Goal: Task Accomplishment & Management: Use online tool/utility

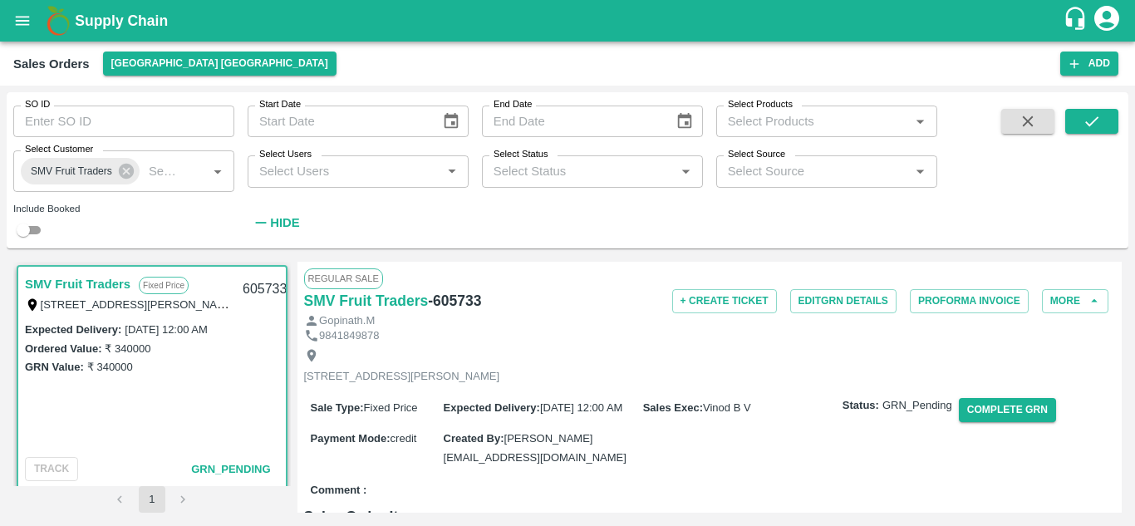
scroll to position [7, 0]
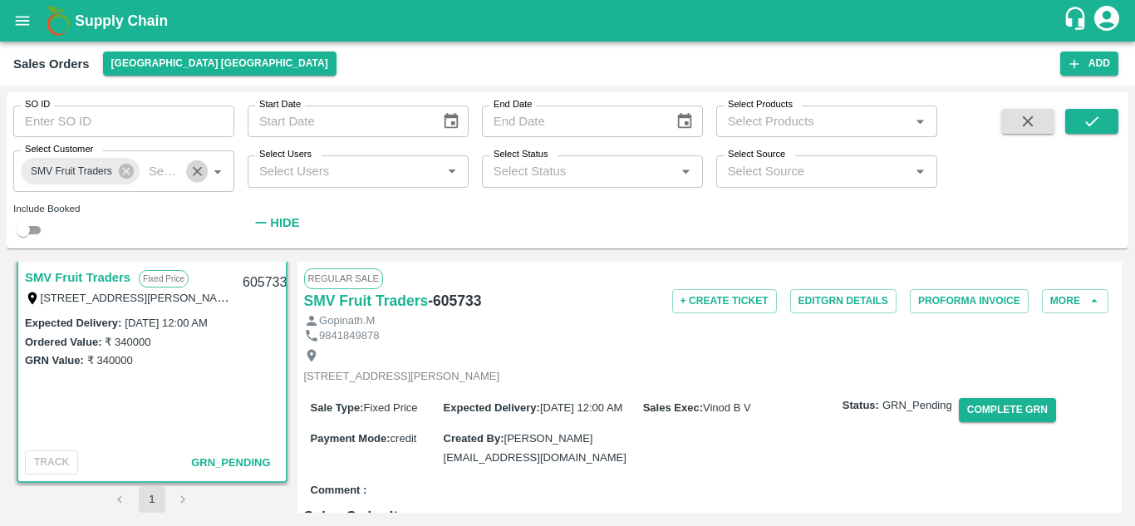
click at [195, 174] on icon "Clear" at bounding box center [197, 171] width 9 height 9
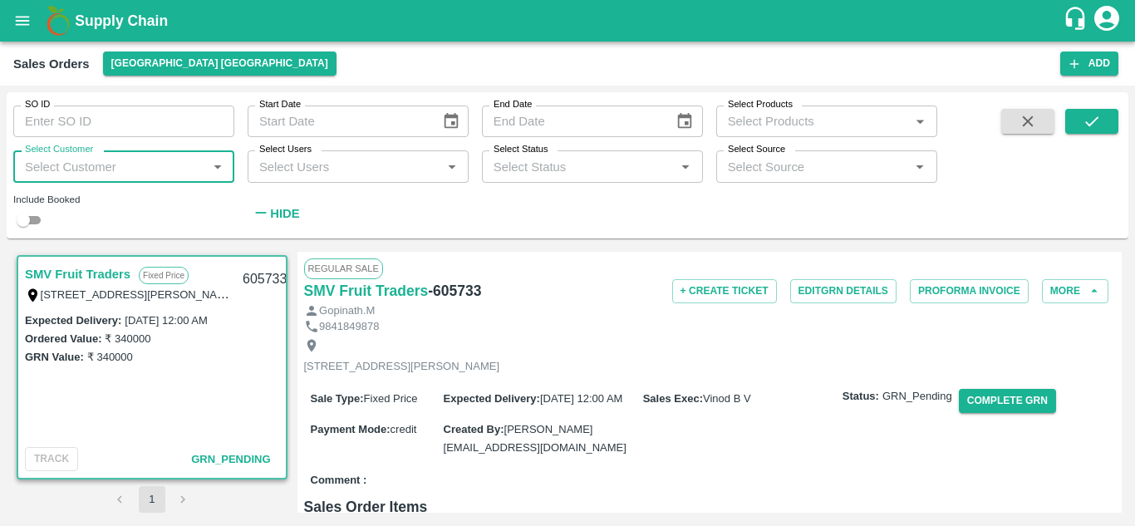
click at [262, 70] on div "Sales Orders Chennai DC" at bounding box center [536, 64] width 1047 height 24
click at [1096, 69] on button "Add" at bounding box center [1090, 64] width 58 height 24
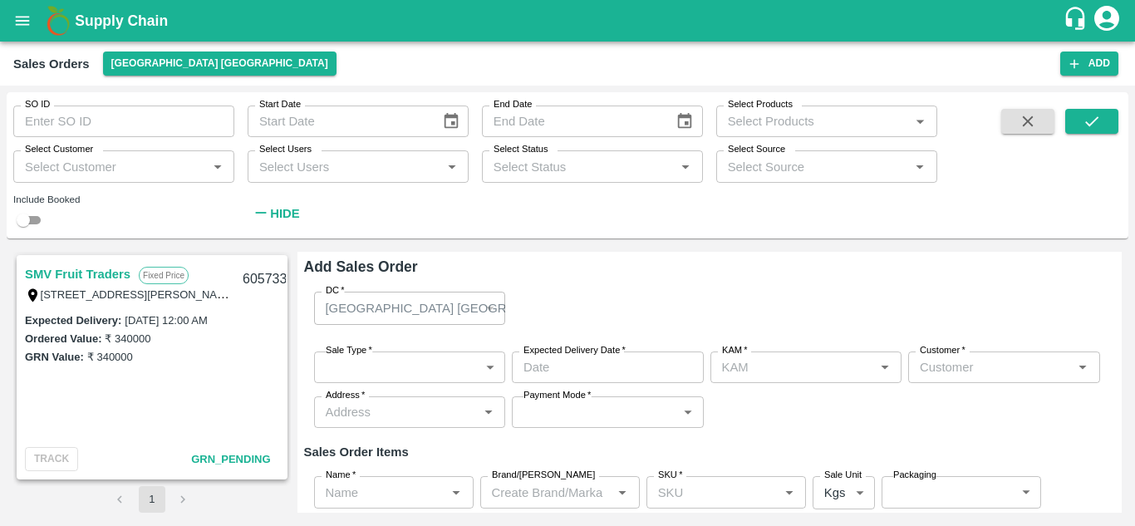
type input "Vinod B V"
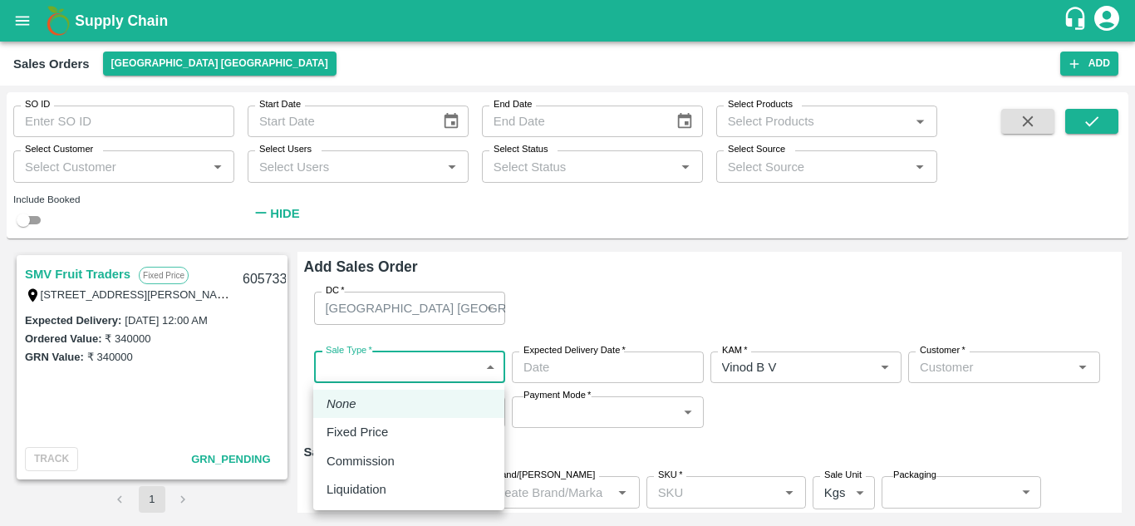
click at [436, 363] on body "Supply Chain Sales Orders Chennai DC Add SO ID SO ID Start Date Start Date End …" at bounding box center [567, 263] width 1135 height 526
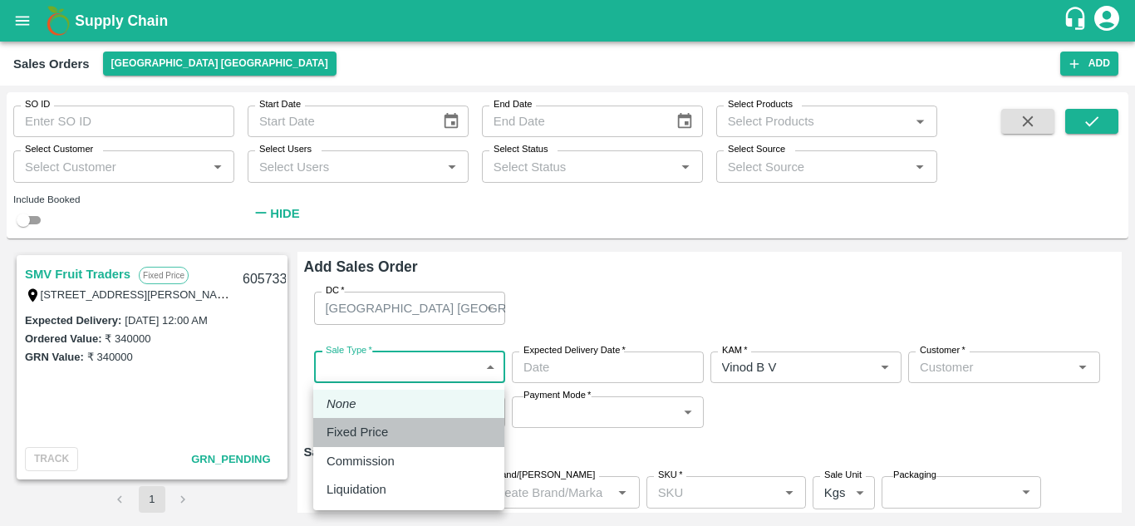
click at [385, 433] on p "Fixed Price" at bounding box center [358, 432] width 62 height 18
type input "1"
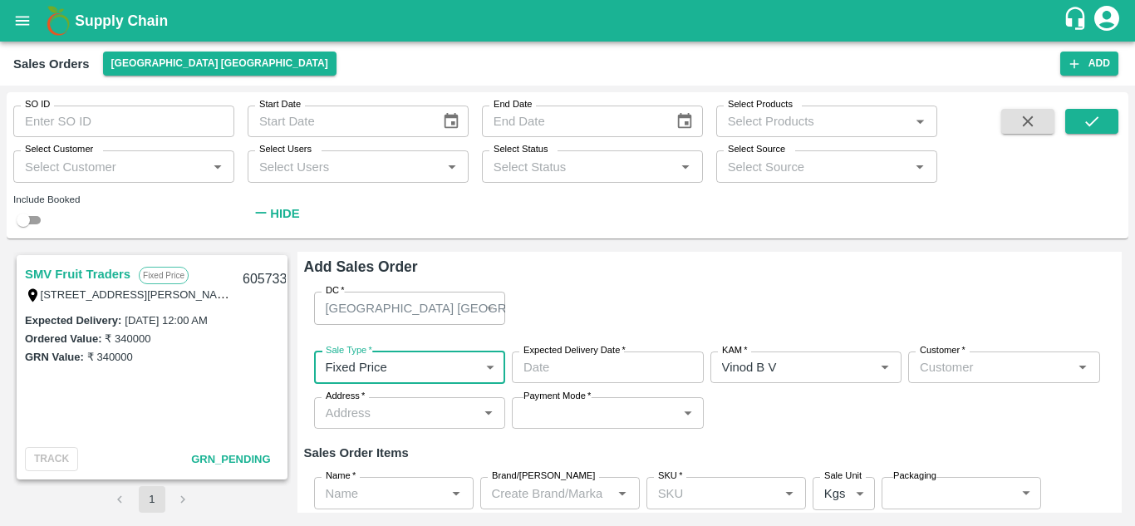
type input "DD/MM/YYYY hh:mm aa"
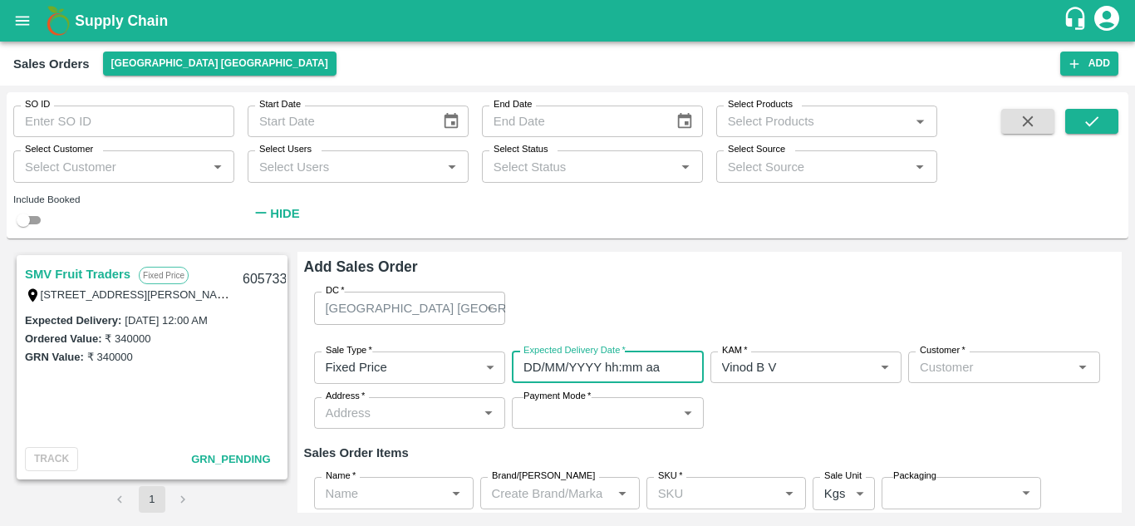
click at [588, 374] on input "DD/MM/YYYY hh:mm aa" at bounding box center [602, 368] width 180 height 32
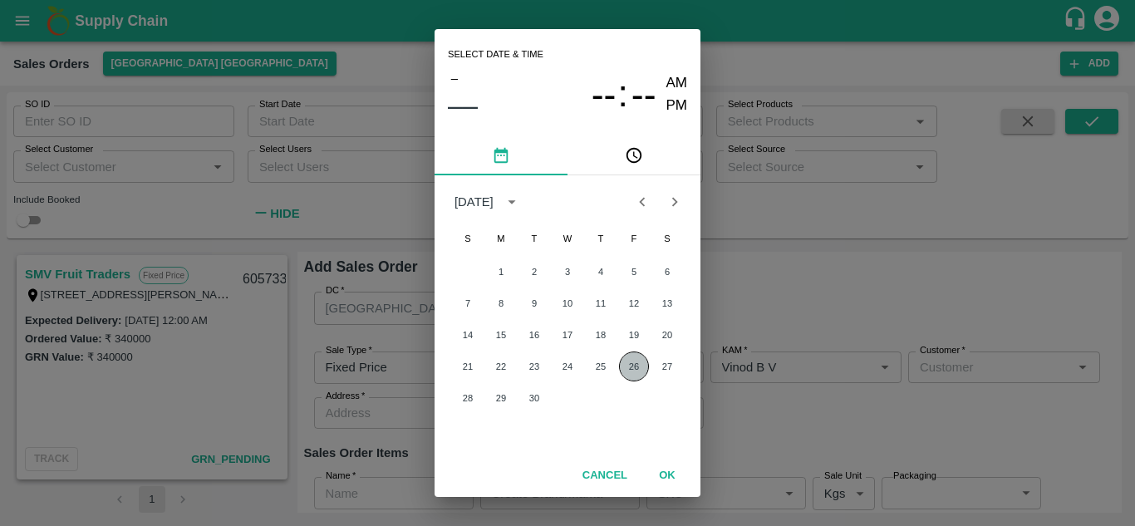
click at [635, 367] on button "26" at bounding box center [634, 367] width 30 height 30
type input "26/09/2025 12:00 AM"
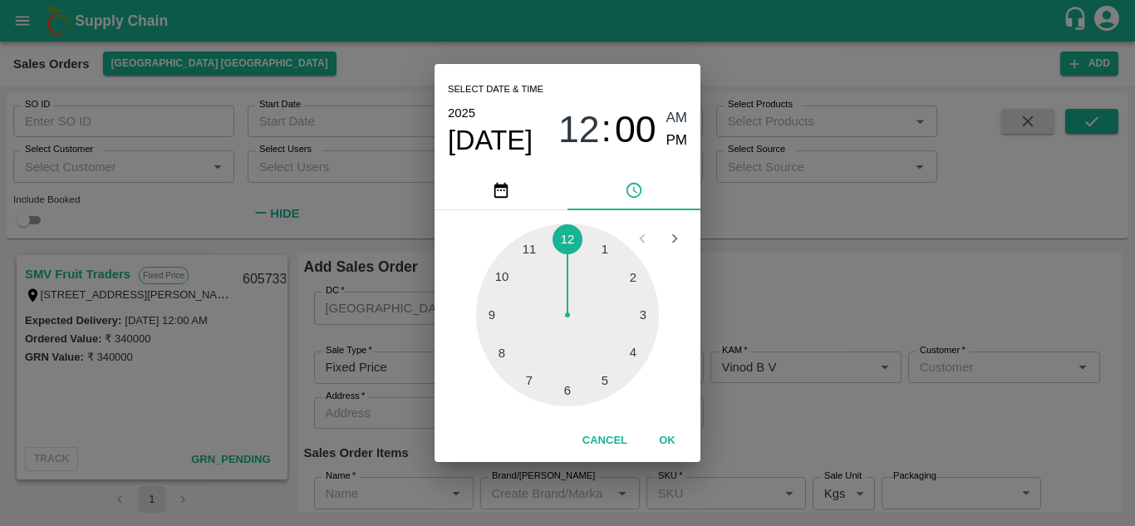
click at [568, 240] on div at bounding box center [567, 315] width 183 height 183
click at [898, 293] on div "Select date & time 2025 Sep 26 12 : 00 AM PM 05 10 15 20 25 30 35 40 45 50 55 0…" at bounding box center [567, 263] width 1135 height 526
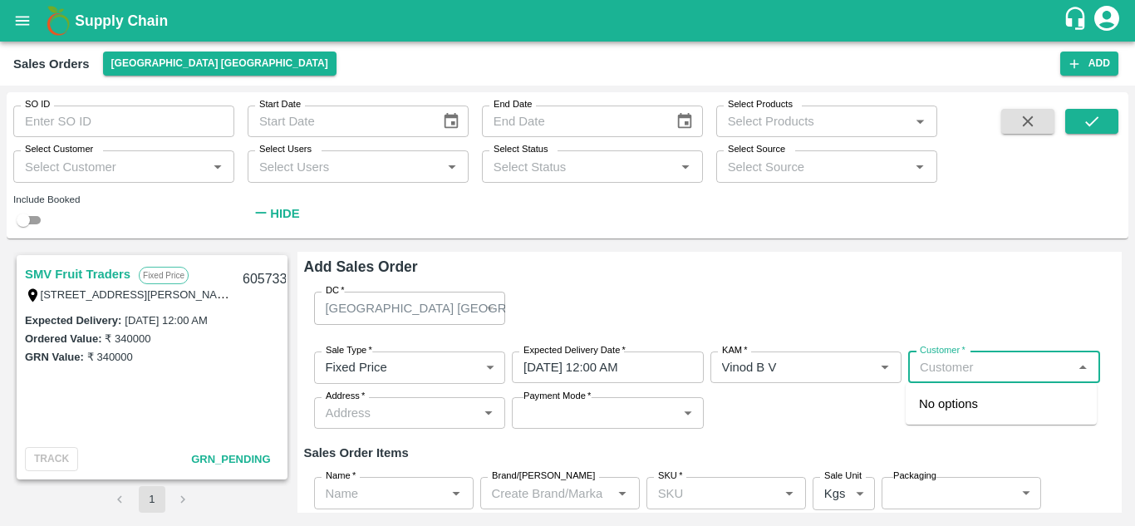
click at [978, 367] on input "Customer   *" at bounding box center [991, 368] width 155 height 22
click at [979, 402] on p "Prabath Traders" at bounding box center [963, 404] width 88 height 18
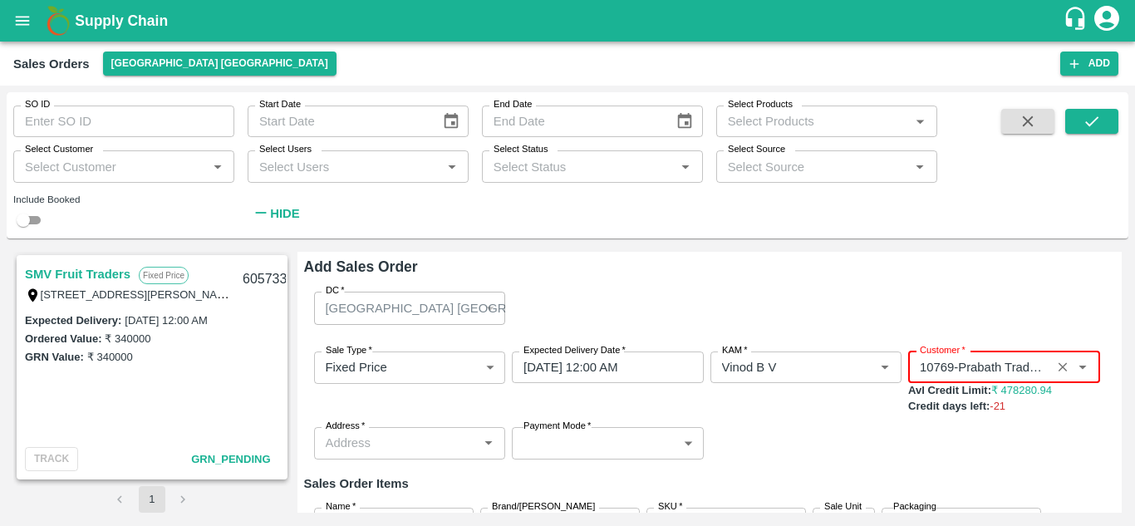
type input "10769-Prabath Traders"
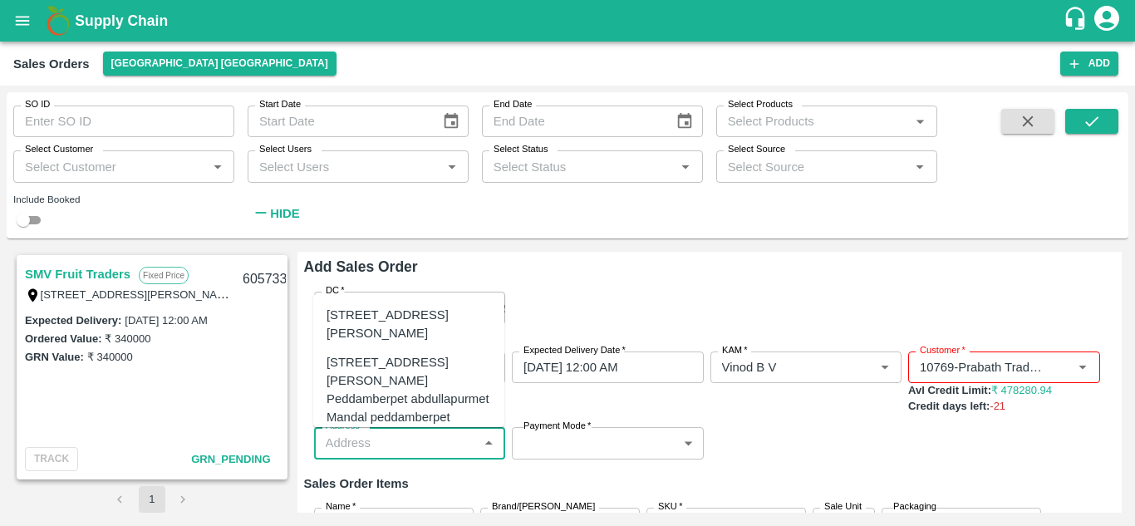
click at [406, 439] on input "Address   *" at bounding box center [396, 443] width 155 height 22
click at [391, 343] on div "[STREET_ADDRESS][PERSON_NAME]" at bounding box center [409, 324] width 165 height 37
type input "[STREET_ADDRESS][PERSON_NAME]"
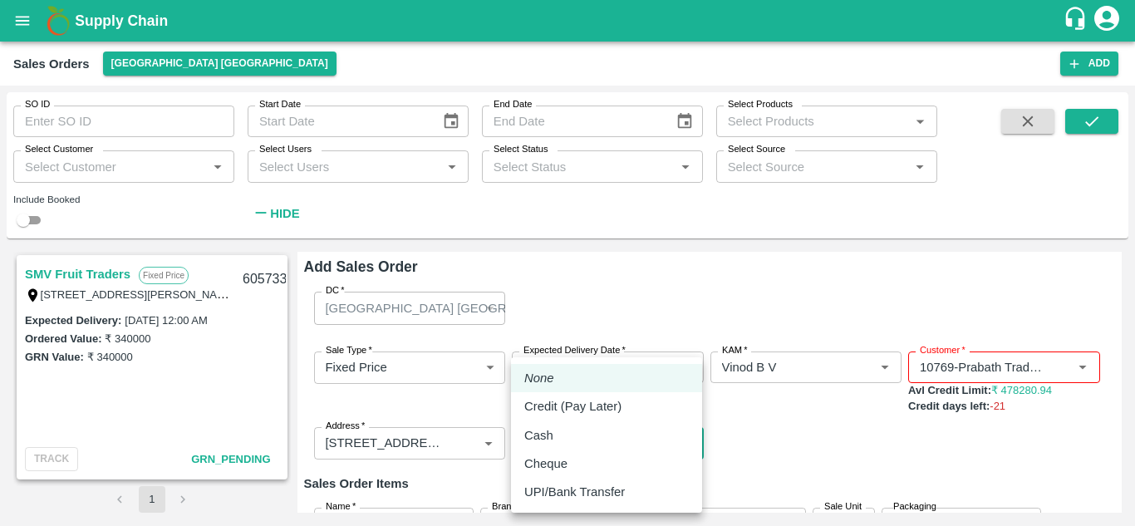
click at [582, 444] on body "Supply Chain Sales Orders Chennai DC Add SO ID SO ID Start Date Start Date End …" at bounding box center [567, 263] width 1135 height 526
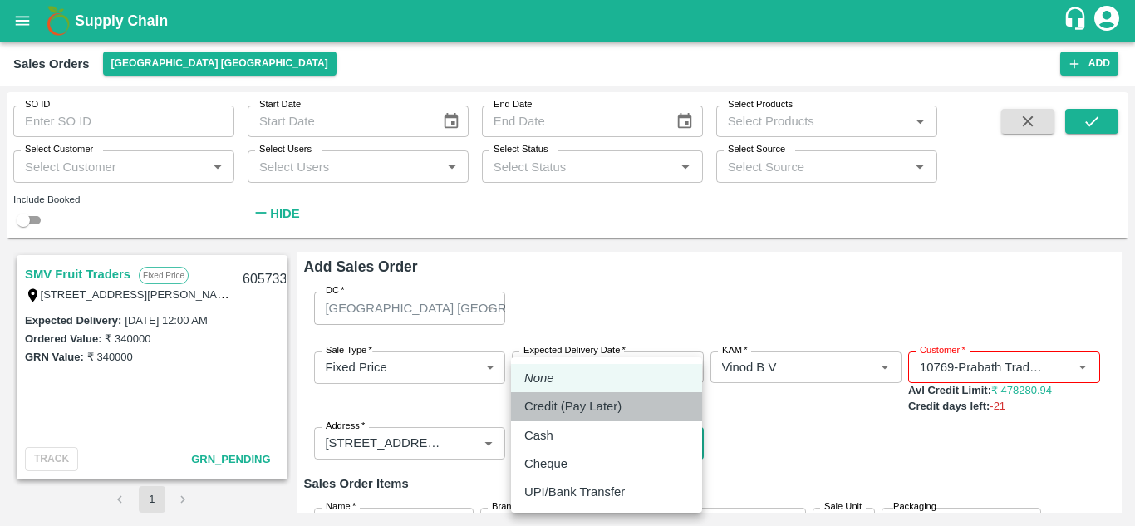
click at [558, 400] on p "Credit (Pay Later)" at bounding box center [573, 406] width 97 height 18
type input "credit"
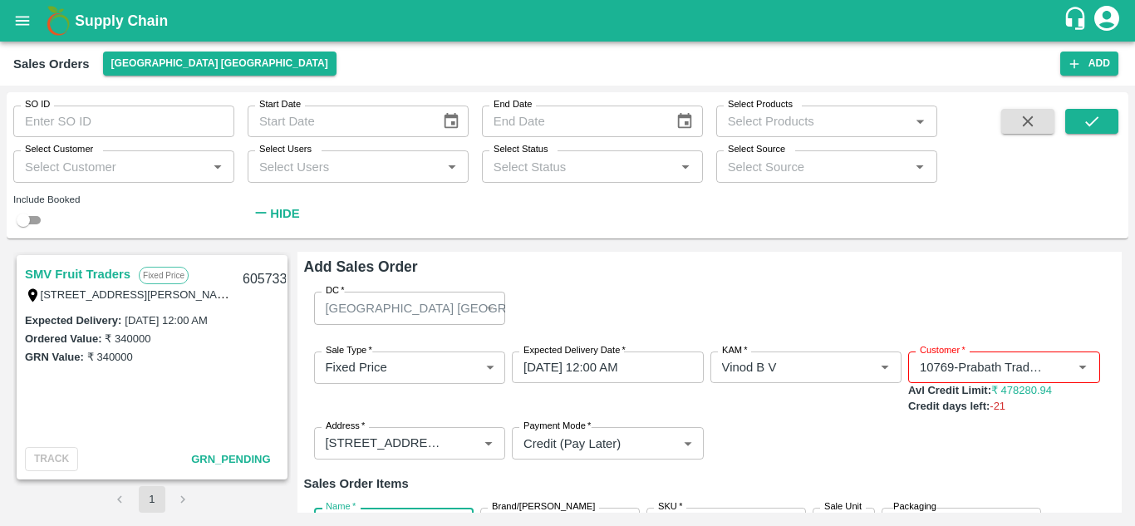
scroll to position [141, 0]
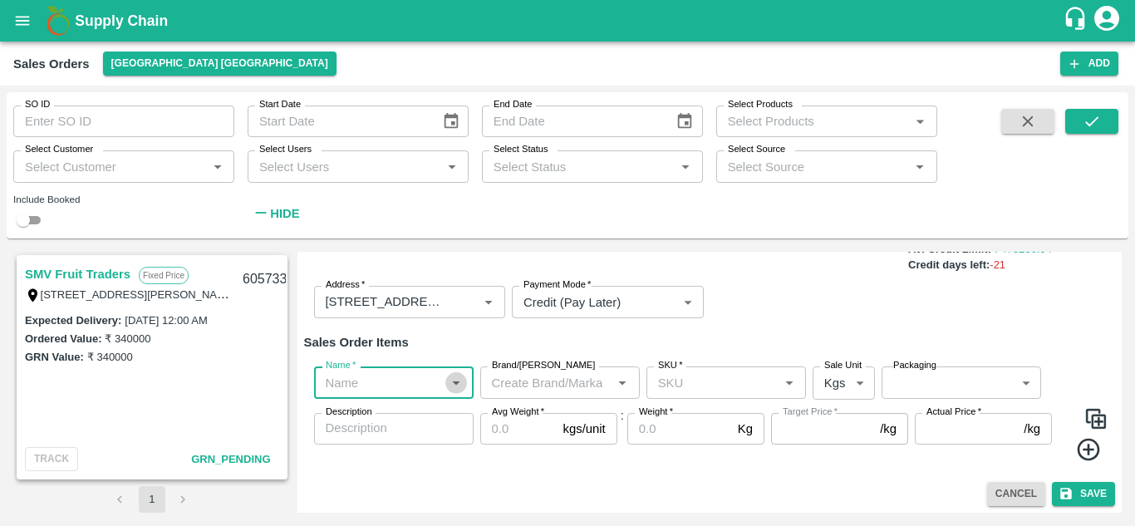
click at [456, 390] on icon "Open" at bounding box center [456, 383] width 18 height 18
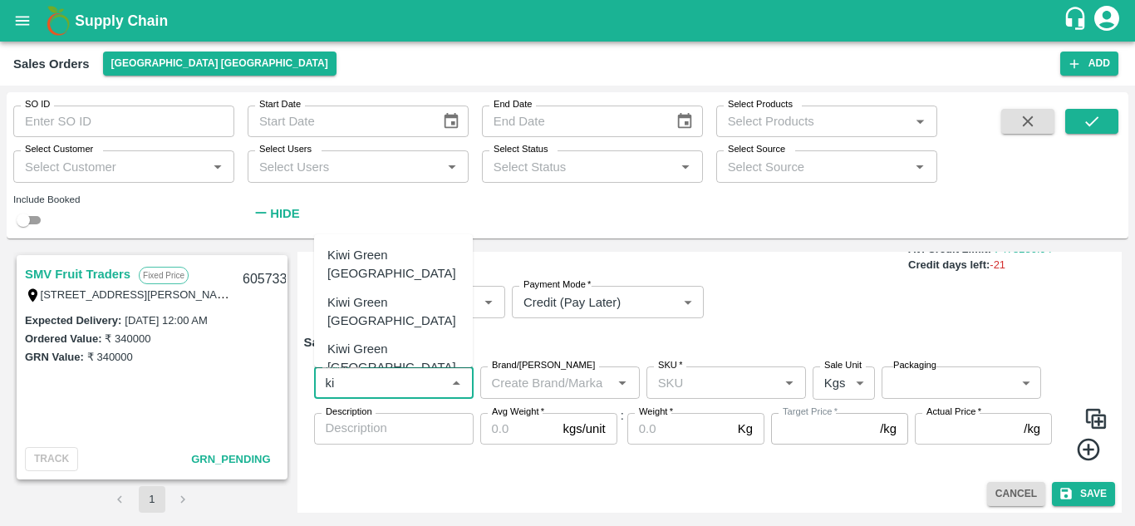
type input "k"
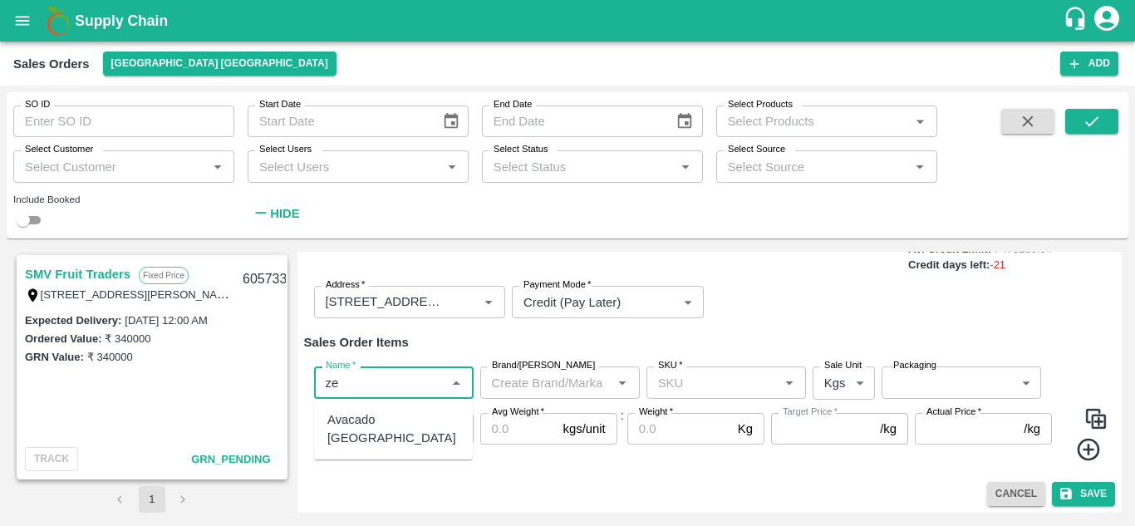
type input "z"
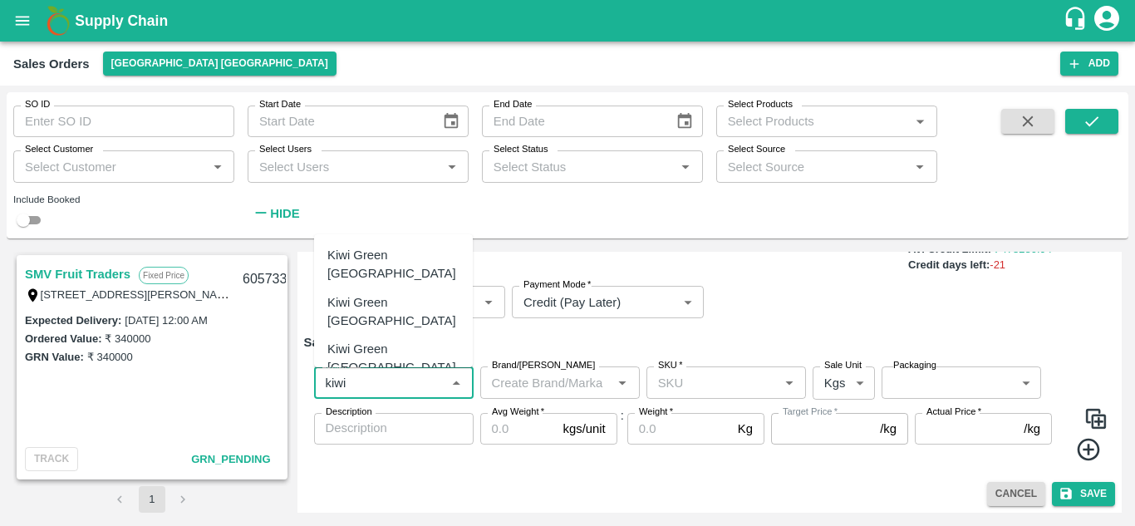
click at [468, 382] on div "Kiwi Golden China" at bounding box center [393, 396] width 159 height 28
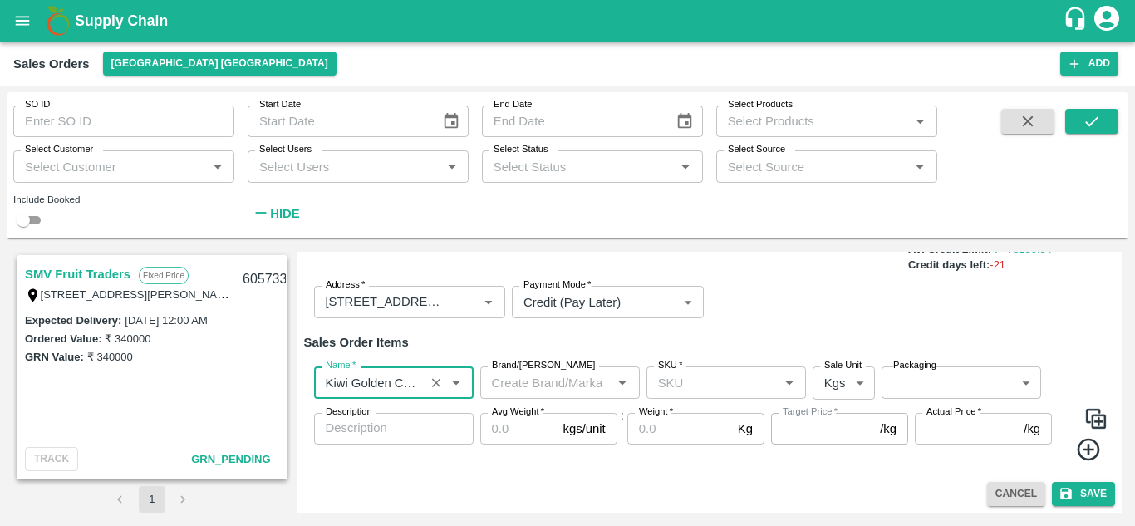
click at [406, 387] on input "Name   *" at bounding box center [369, 383] width 101 height 22
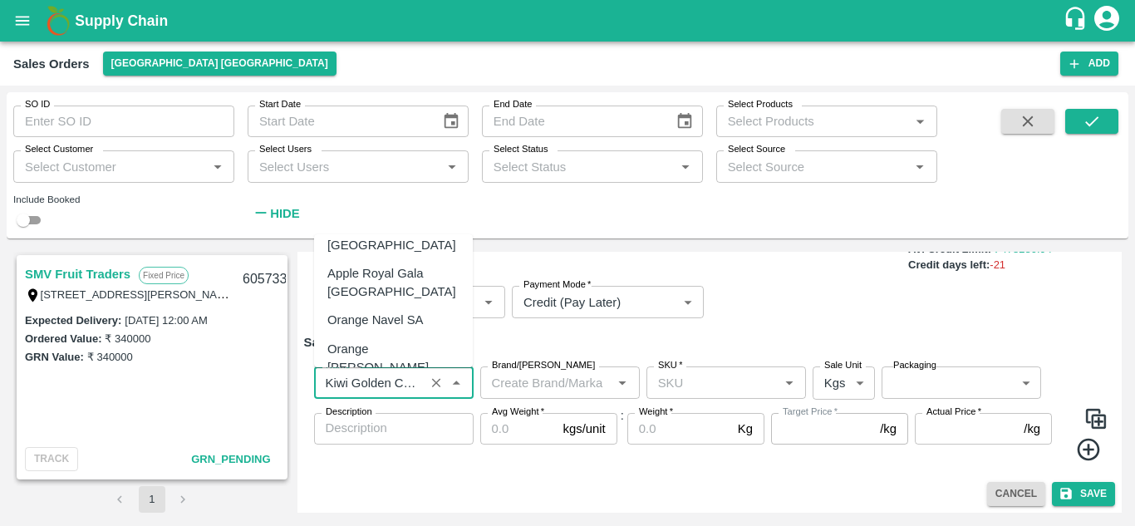
click at [372, 480] on div "Kiwi Green NZ" at bounding box center [394, 498] width 132 height 37
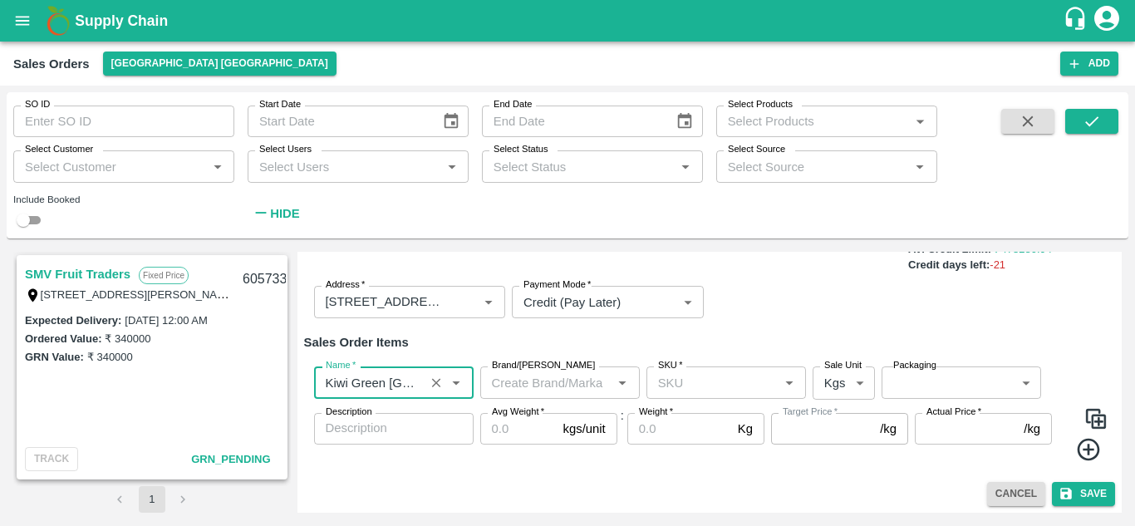
type input "Kiwi Green NZ"
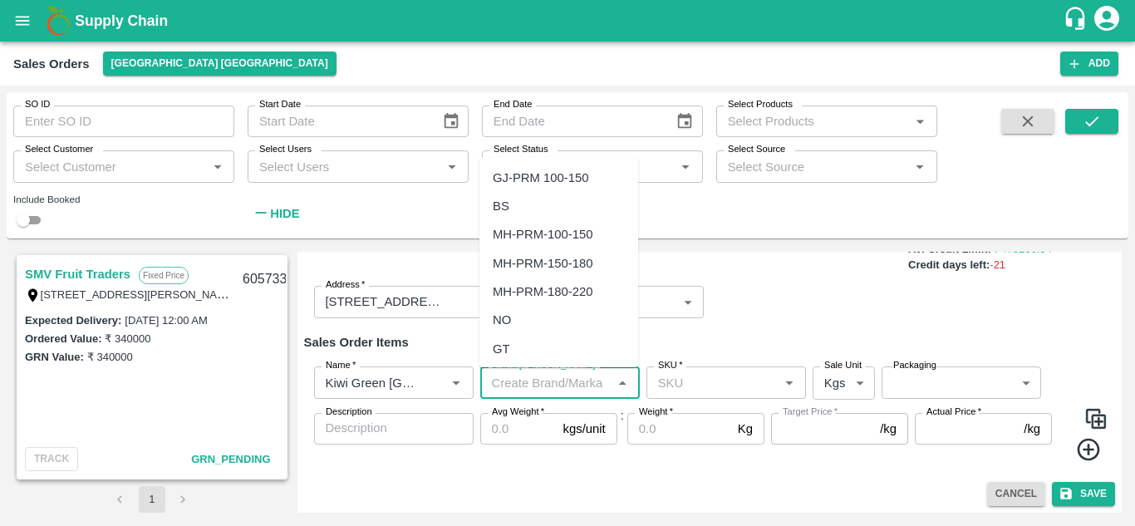
click at [560, 385] on input "Brand/[PERSON_NAME]" at bounding box center [546, 383] width 122 height 22
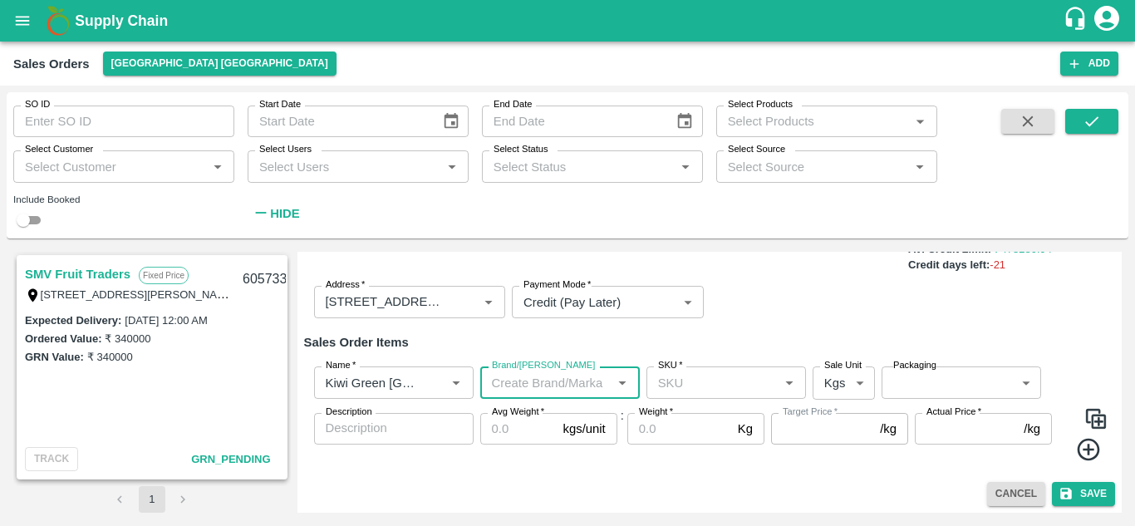
click at [560, 385] on input "Brand/[PERSON_NAME]" at bounding box center [546, 383] width 122 height 22
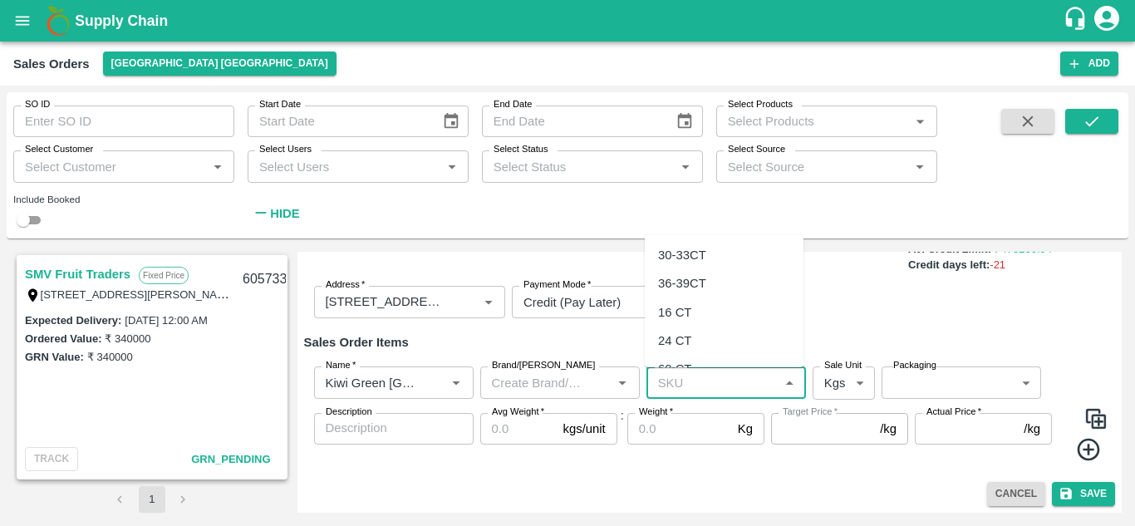
click at [674, 379] on input "SKU   *" at bounding box center [713, 383] width 122 height 22
click at [681, 286] on div "36-39CT" at bounding box center [682, 283] width 48 height 18
type input "36-39CT"
type input "NA"
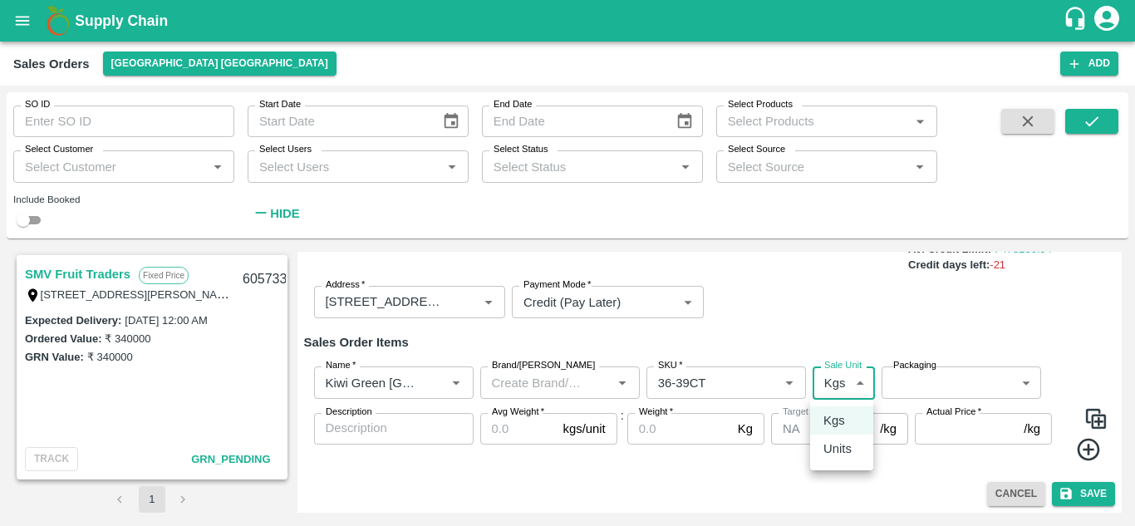
click at [856, 384] on body "Supply Chain Sales Orders Chennai DC Add SO ID SO ID Start Date Start Date End …" at bounding box center [567, 263] width 1135 height 526
click at [832, 444] on p "Units" at bounding box center [838, 449] width 28 height 18
type input "2"
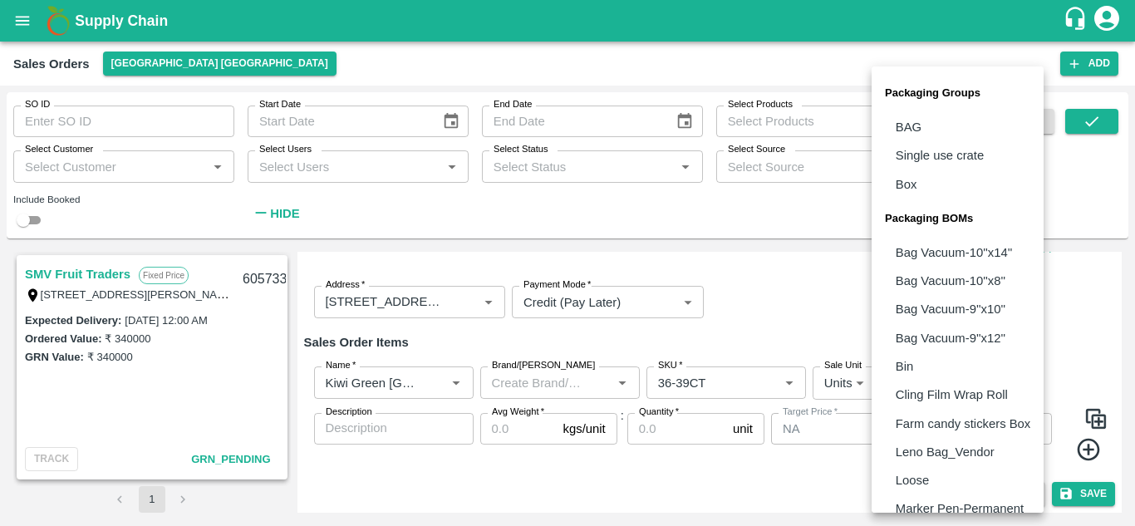
click at [943, 382] on body "Supply Chain Sales Orders Chennai DC Add SO ID SO ID Start Date Start Date End …" at bounding box center [567, 263] width 1135 height 526
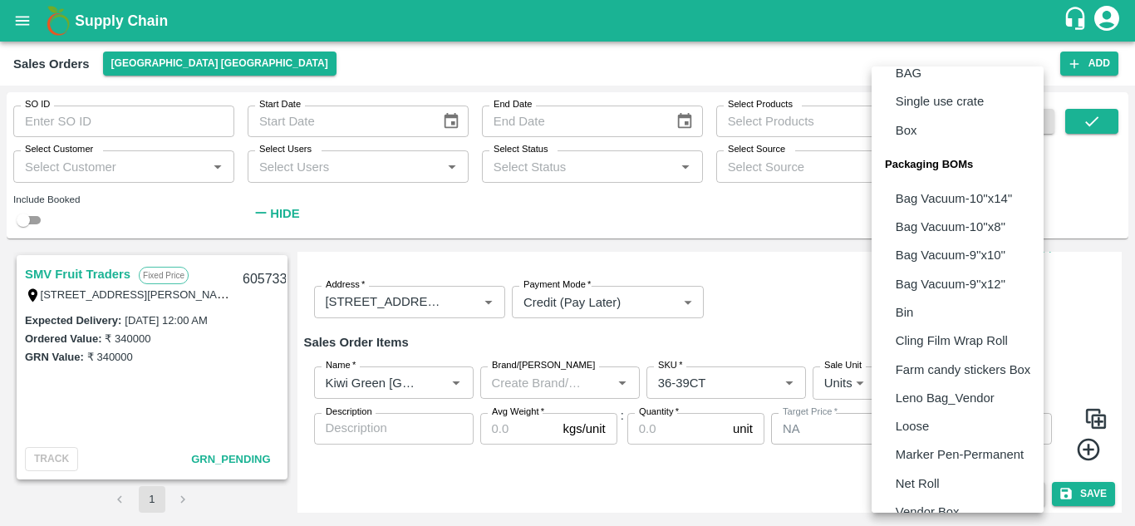
scroll to position [103, 0]
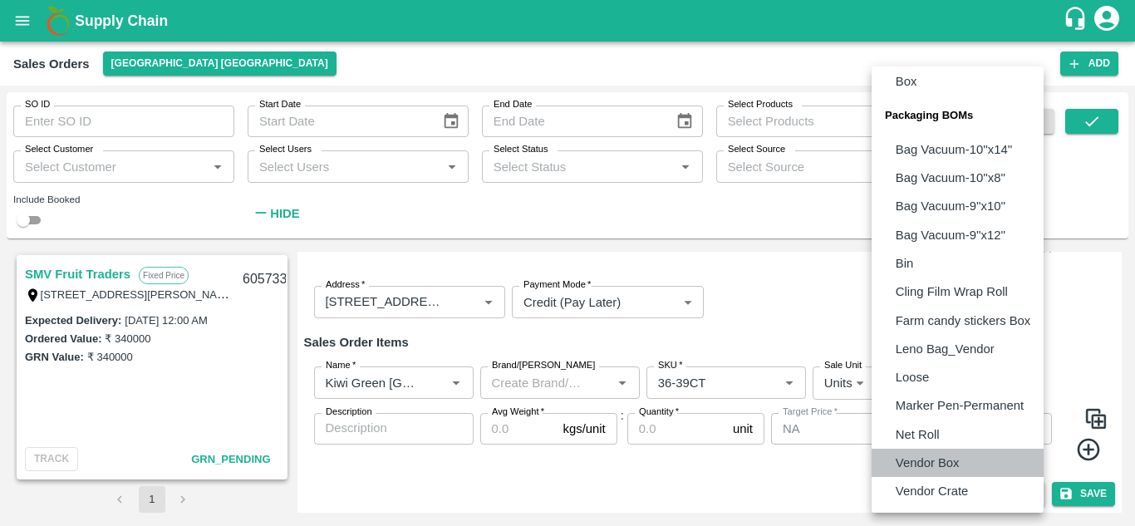
click at [919, 464] on p "Vendor Box" at bounding box center [928, 463] width 64 height 18
type input "BOM/276"
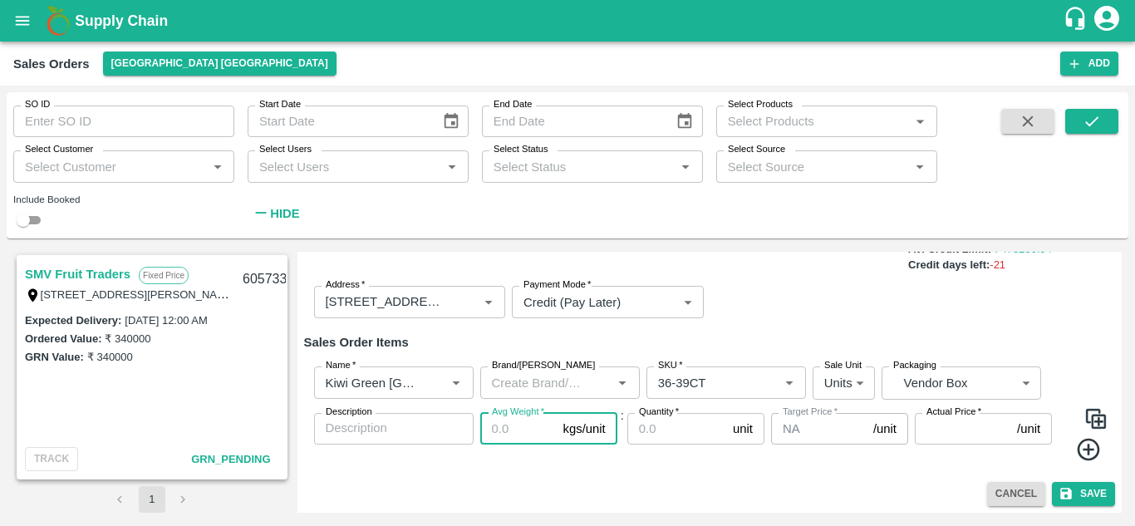
click at [541, 427] on input "Avg Weight   *" at bounding box center [518, 429] width 76 height 32
type input "5"
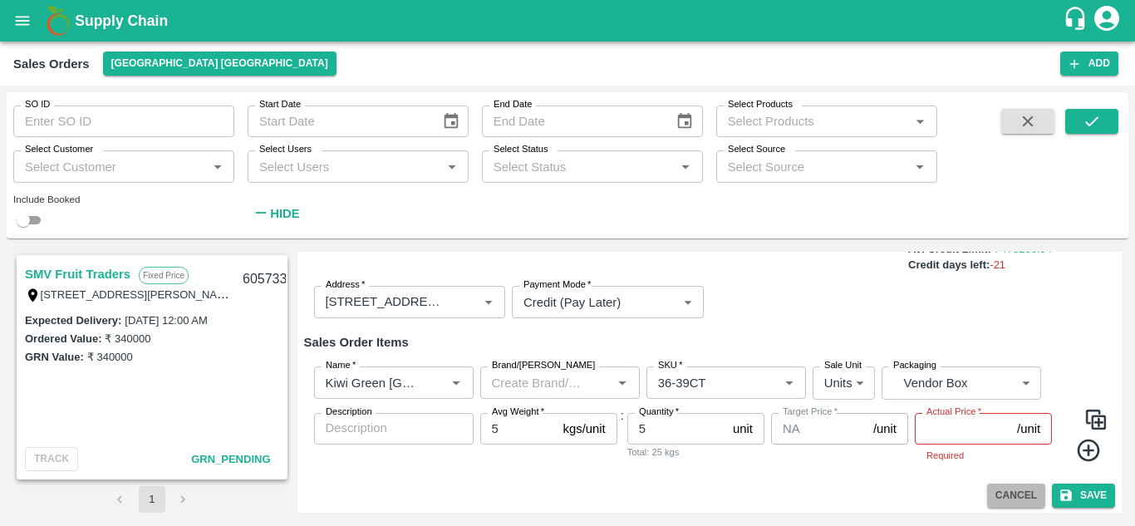
click at [1023, 502] on button "Cancel" at bounding box center [1016, 496] width 58 height 24
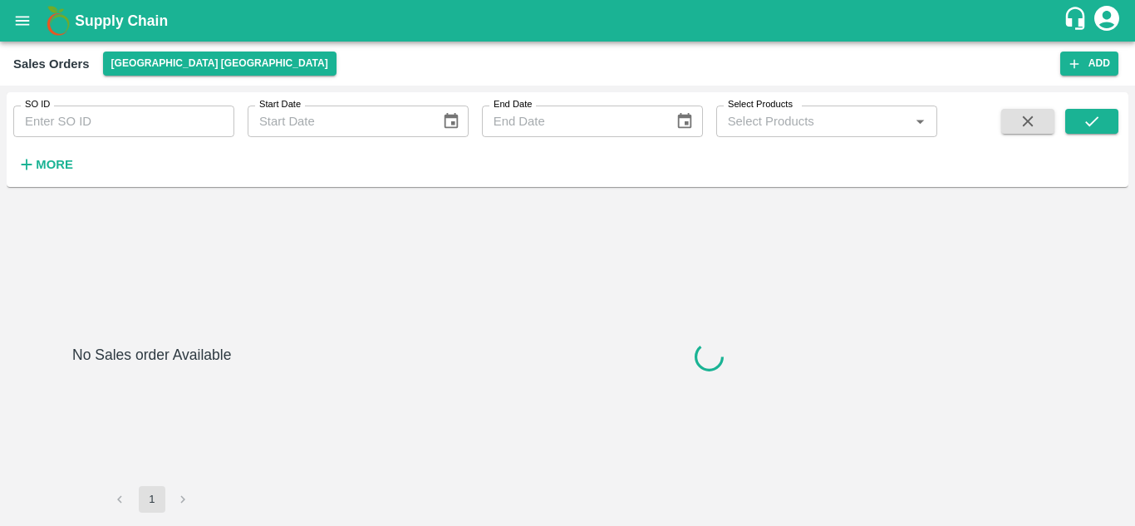
type input "597272"
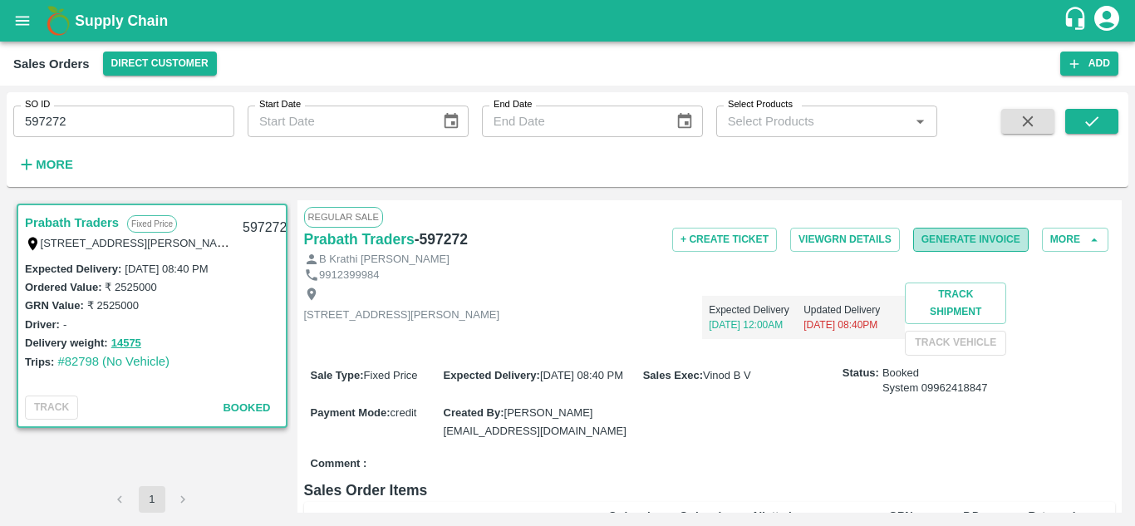
click at [942, 238] on button "Generate Invoice" at bounding box center [972, 240] width 116 height 24
click at [952, 237] on button "Generate Invoice" at bounding box center [972, 240] width 116 height 24
click at [934, 239] on button "Generate Invoice" at bounding box center [972, 240] width 116 height 24
click at [943, 242] on button "Generate Invoice" at bounding box center [972, 240] width 116 height 24
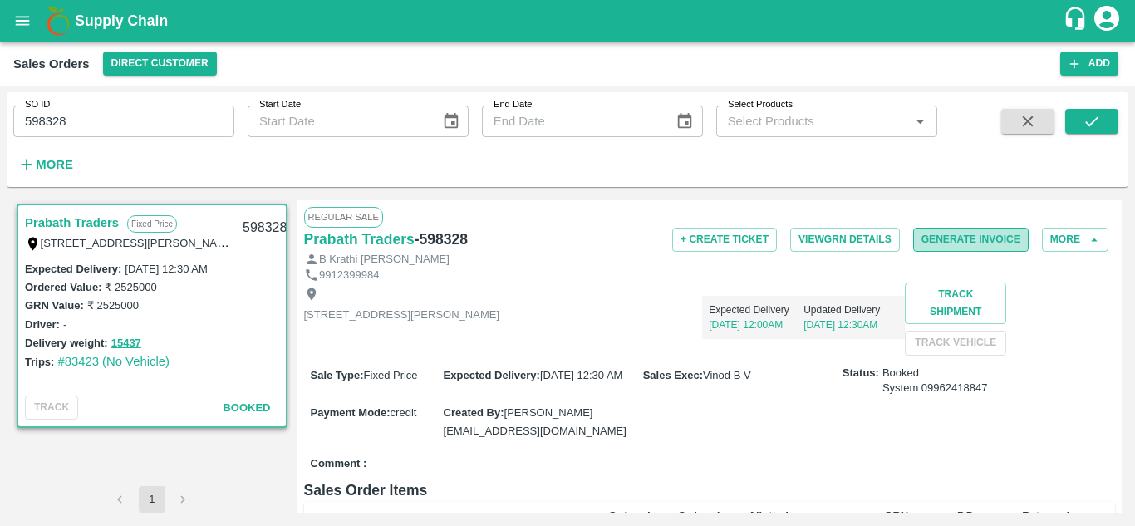
click at [983, 236] on button "Generate Invoice" at bounding box center [972, 240] width 116 height 24
click at [938, 242] on button "Generate Invoice" at bounding box center [972, 240] width 116 height 24
click at [943, 239] on button "Generate Invoice" at bounding box center [972, 240] width 116 height 24
click at [975, 240] on button "Generate Invoice" at bounding box center [972, 240] width 116 height 24
click at [931, 236] on button "Generate Invoice" at bounding box center [972, 240] width 116 height 24
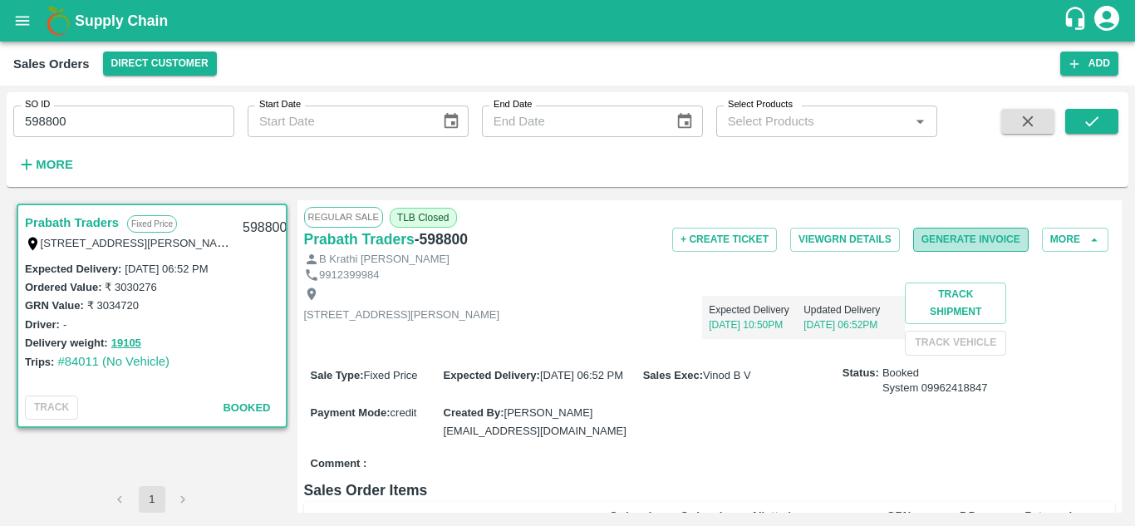
click at [950, 235] on button "Generate Invoice" at bounding box center [972, 240] width 116 height 24
click at [928, 244] on button "Generate Invoice" at bounding box center [972, 240] width 116 height 24
click at [948, 239] on button "Generate Invoice" at bounding box center [972, 240] width 116 height 24
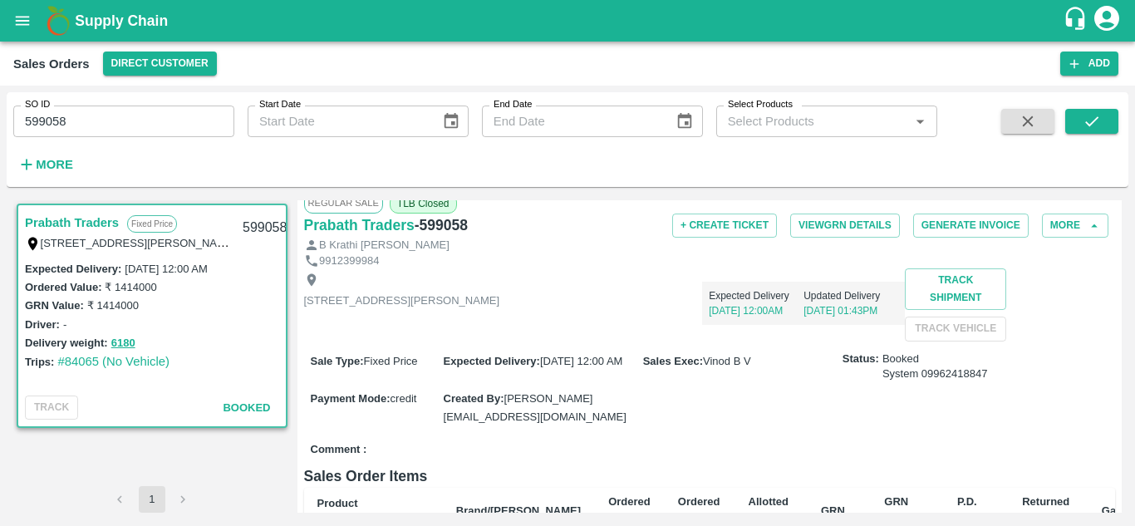
scroll to position [16, 0]
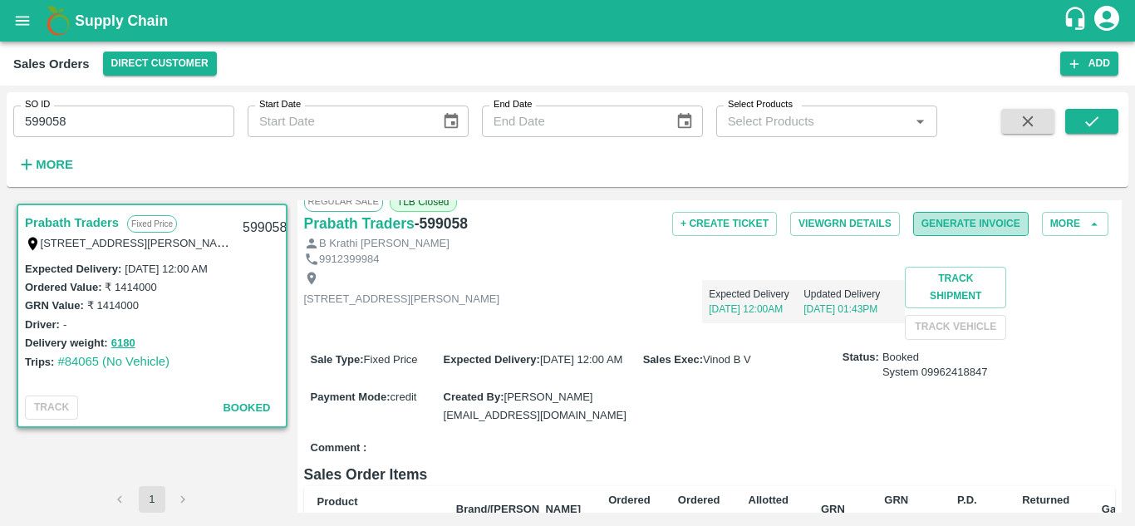
click at [930, 219] on button "Generate Invoice" at bounding box center [972, 224] width 116 height 24
